Goal: Check status

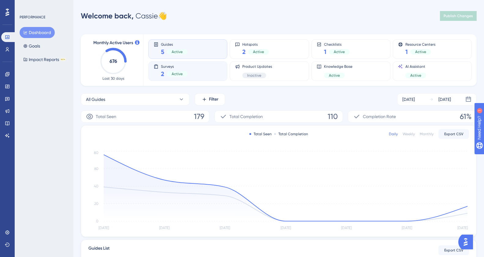
click at [190, 70] on div "Surveys 2 Active" at bounding box center [188, 71] width 69 height 14
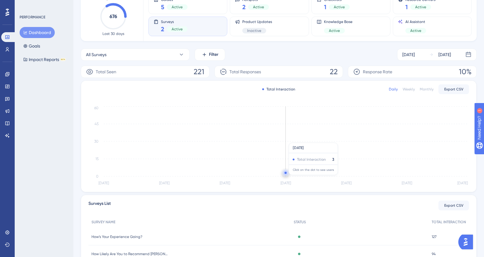
scroll to position [90, 0]
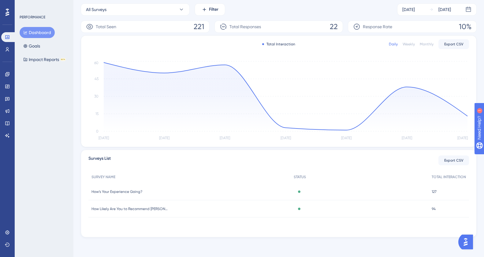
click at [435, 192] on span "127" at bounding box center [434, 191] width 5 height 5
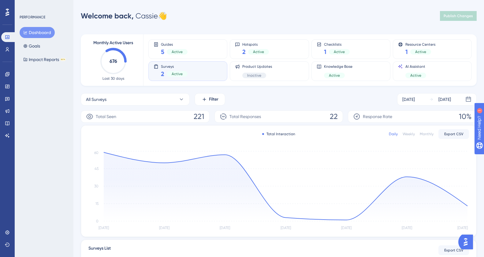
scroll to position [90, 0]
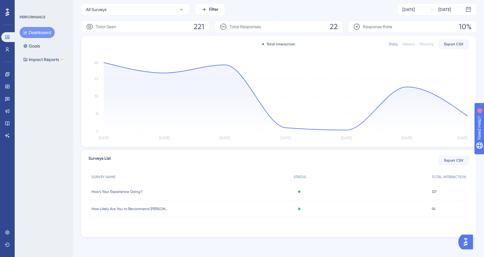
click at [138, 209] on span "How Likely Are You to Recommend [PERSON_NAME]?" at bounding box center [130, 208] width 77 height 5
